Goal: Task Accomplishment & Management: Use online tool/utility

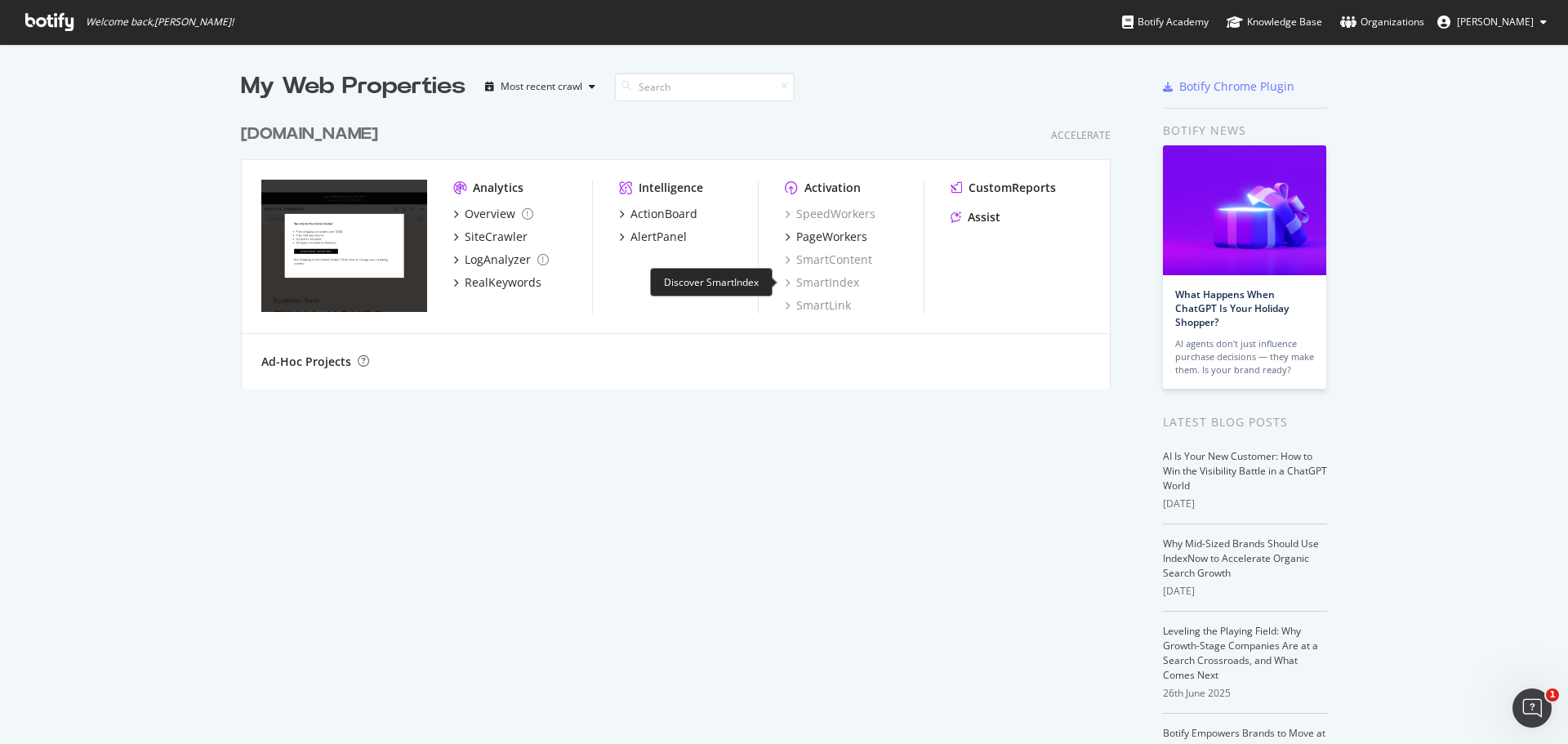
click at [830, 279] on div "SmartIndex" at bounding box center [821, 283] width 74 height 16
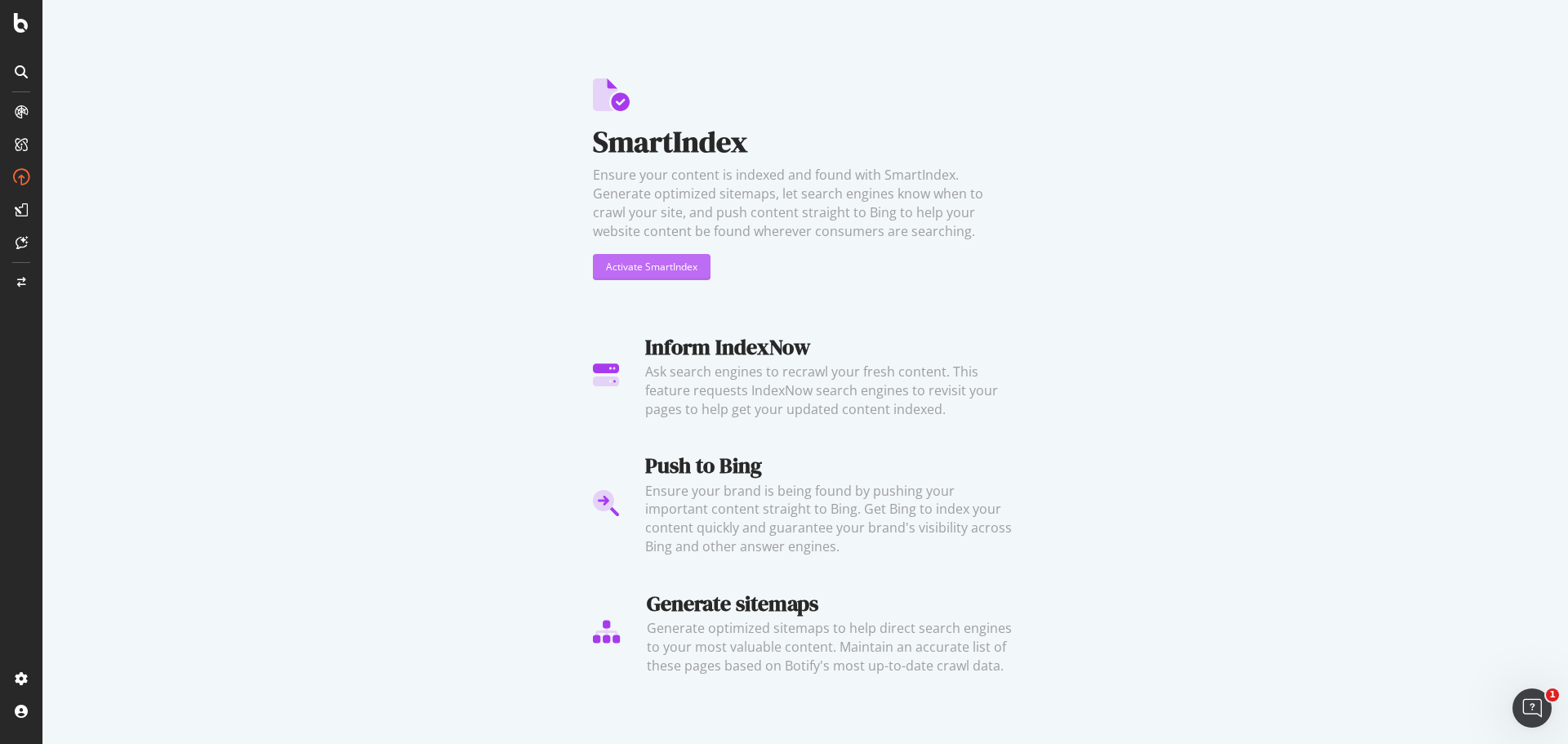
click at [635, 271] on div "Activate SmartIndex" at bounding box center [652, 266] width 92 height 13
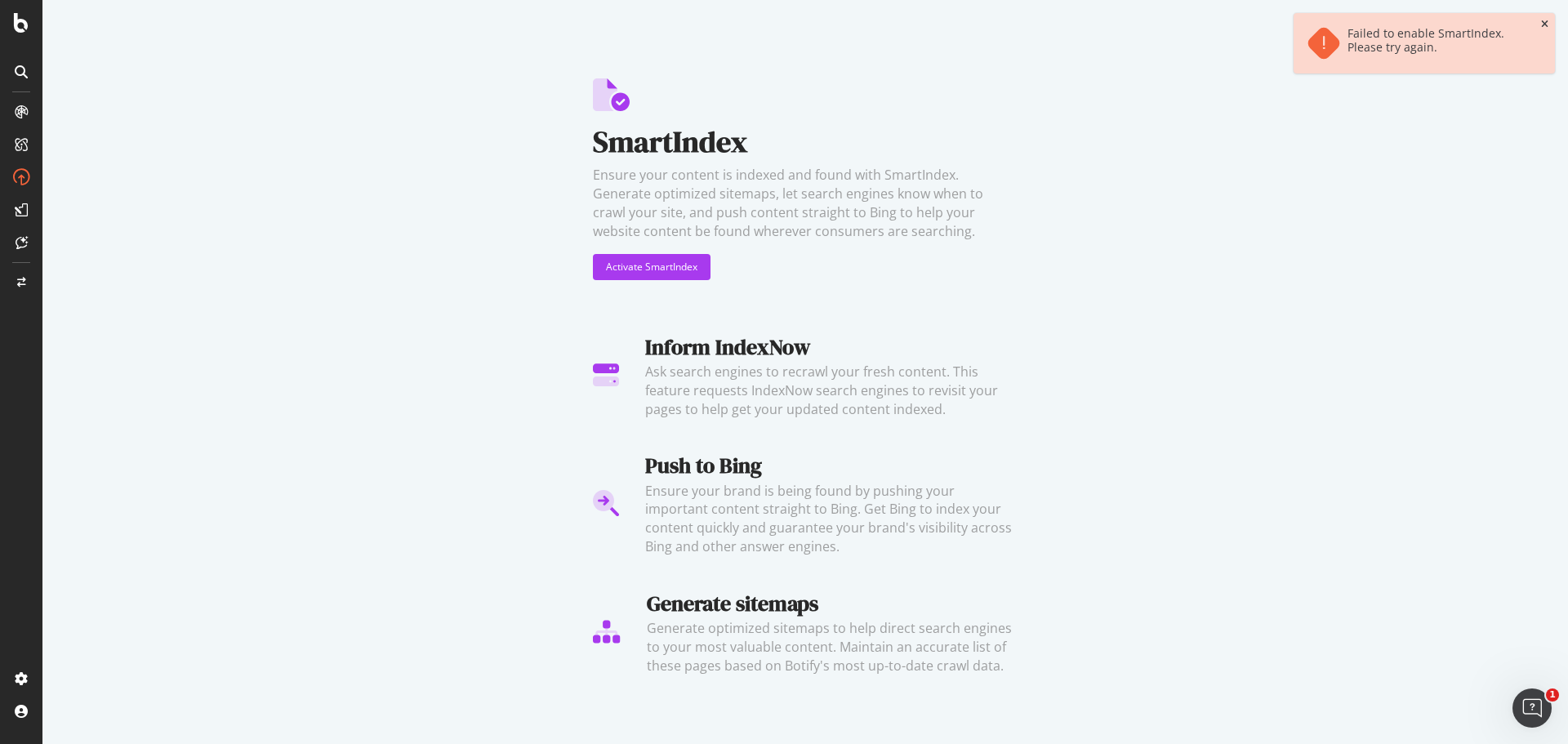
click at [1548, 22] on div "Failed to enable SmartIndex. Please try again." at bounding box center [1423, 43] width 261 height 60
